Goal: Information Seeking & Learning: Learn about a topic

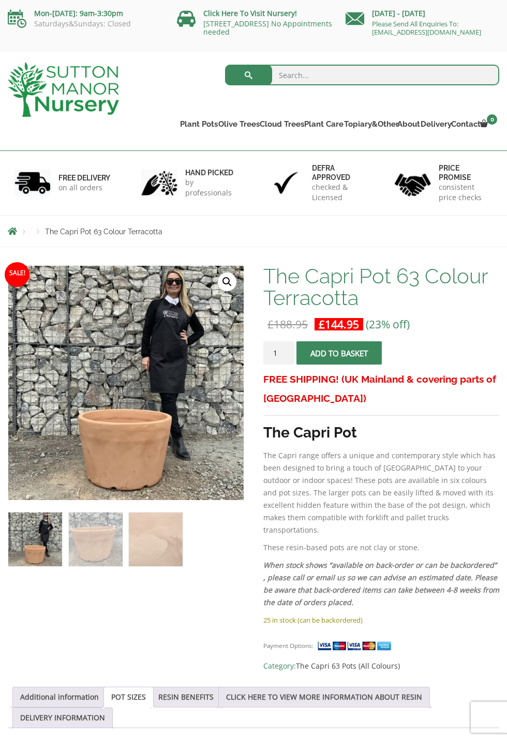
click at [156, 359] on img at bounding box center [266, 524] width 517 height 517
click at [227, 302] on img at bounding box center [266, 524] width 517 height 517
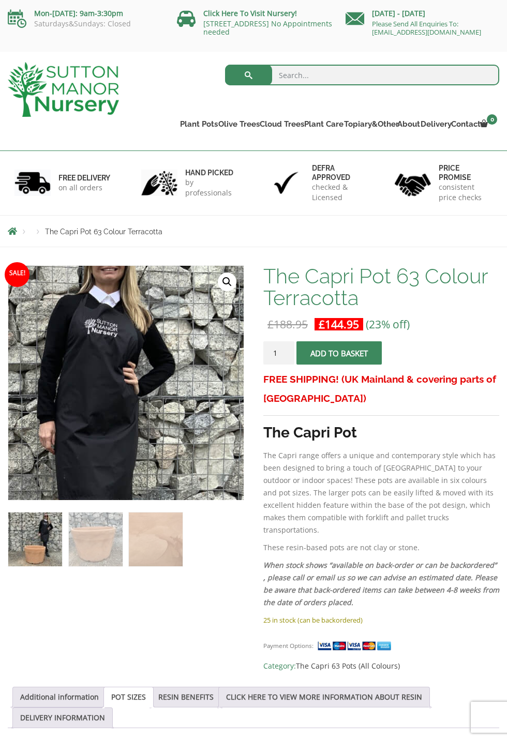
click at [172, 385] on img at bounding box center [3, 479] width 517 height 517
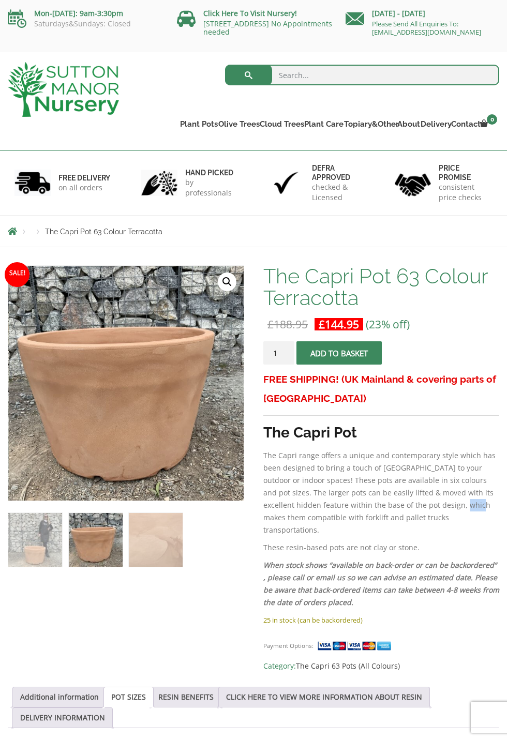
click at [497, 541] on p "These resin-based pots are not clay or stone." at bounding box center [381, 547] width 236 height 12
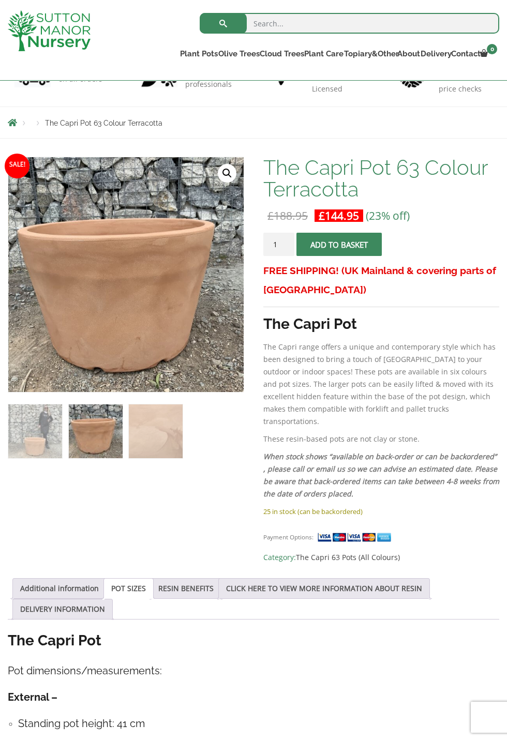
scroll to position [95, 0]
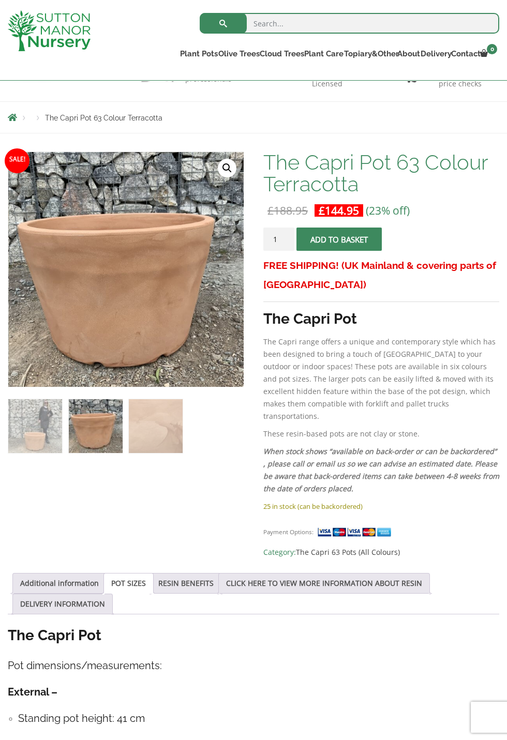
click at [182, 573] on link "RESIN BENEFITS" at bounding box center [185, 583] width 55 height 20
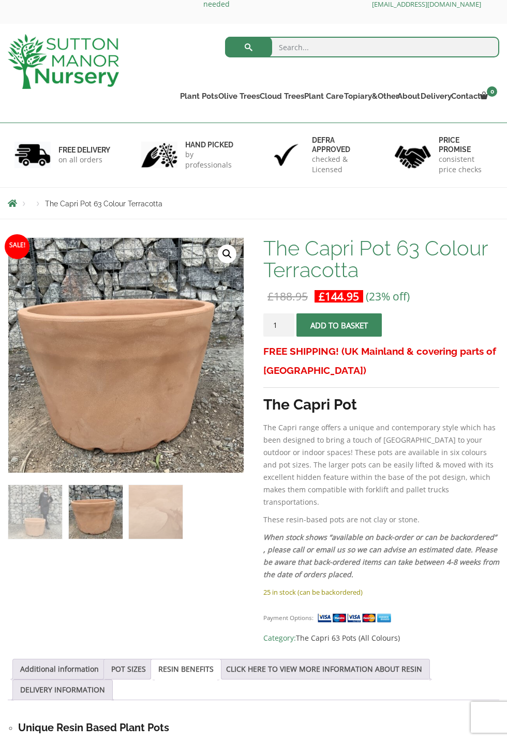
scroll to position [0, 0]
